Goal: Navigation & Orientation: Find specific page/section

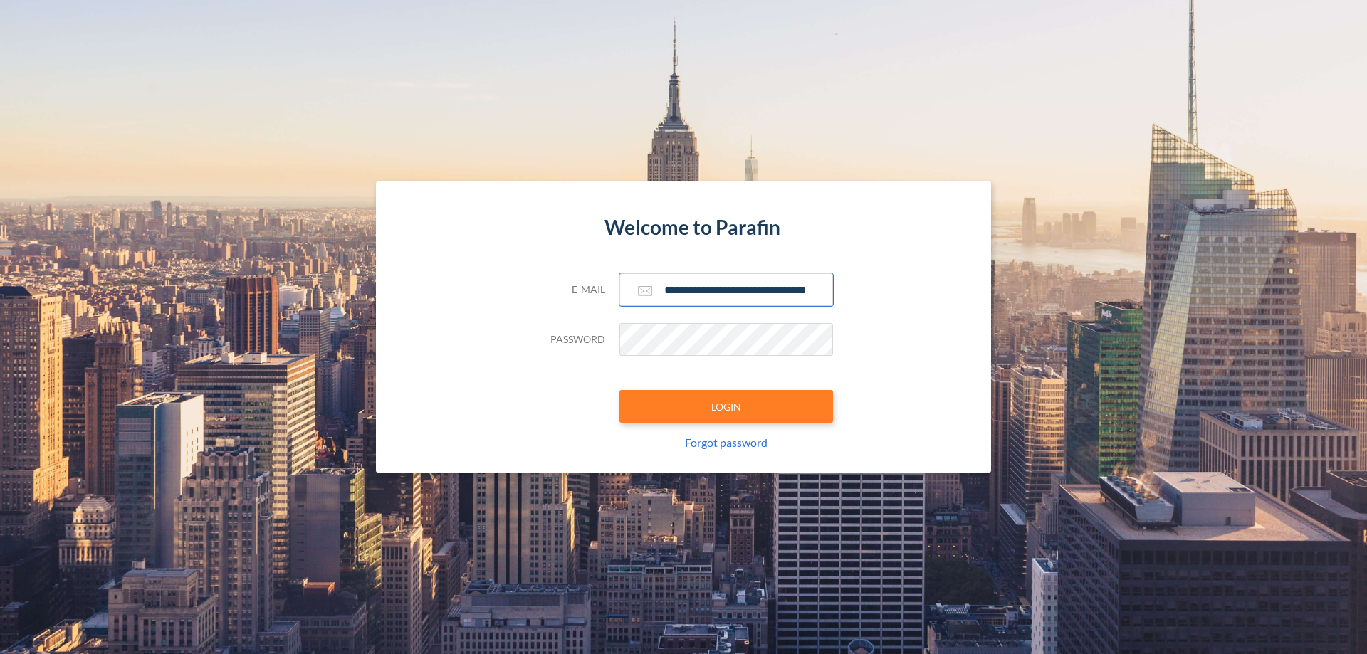
scroll to position [0, 23]
type input "**********"
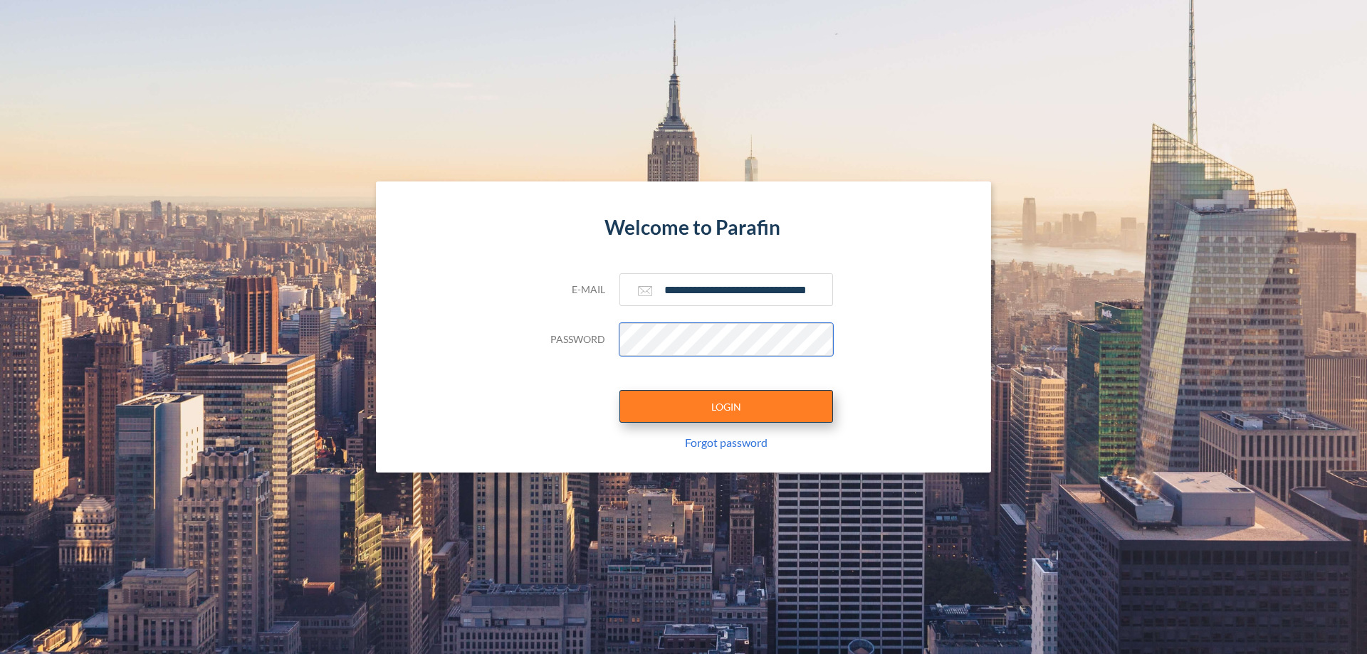
scroll to position [0, 0]
click at [726, 406] on button "LOGIN" at bounding box center [726, 406] width 214 height 33
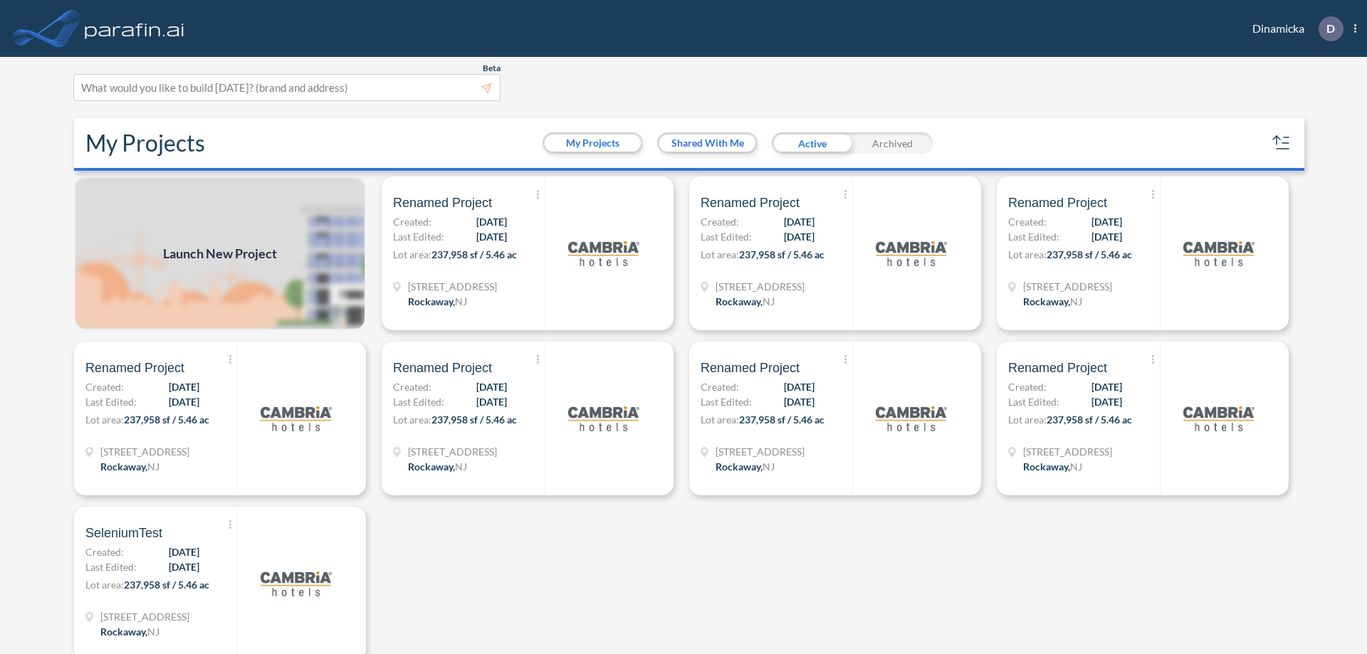
scroll to position [4, 0]
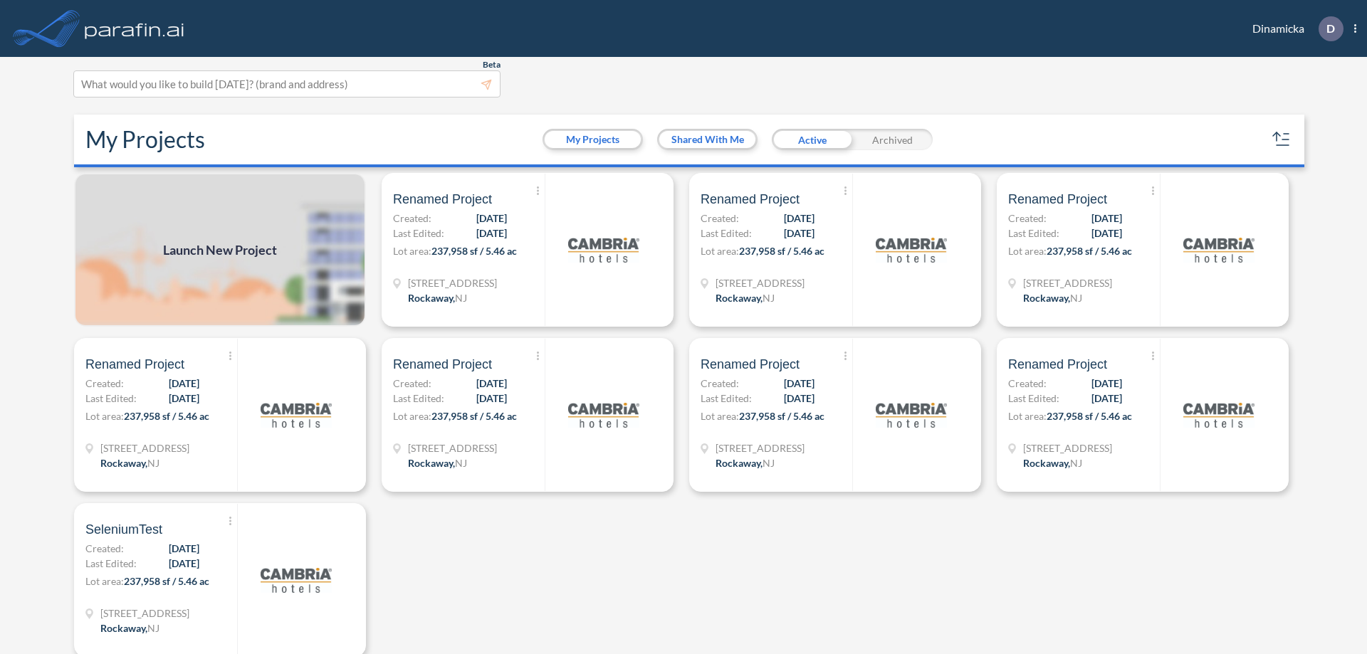
click at [892, 140] on div "Archived" at bounding box center [892, 139] width 80 height 21
